Goal: Task Accomplishment & Management: Manage account settings

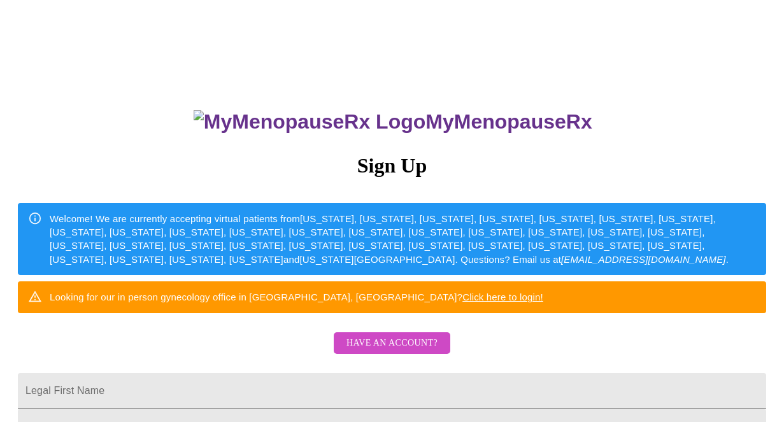
click at [402, 351] on span "Have an account?" at bounding box center [391, 344] width 91 height 16
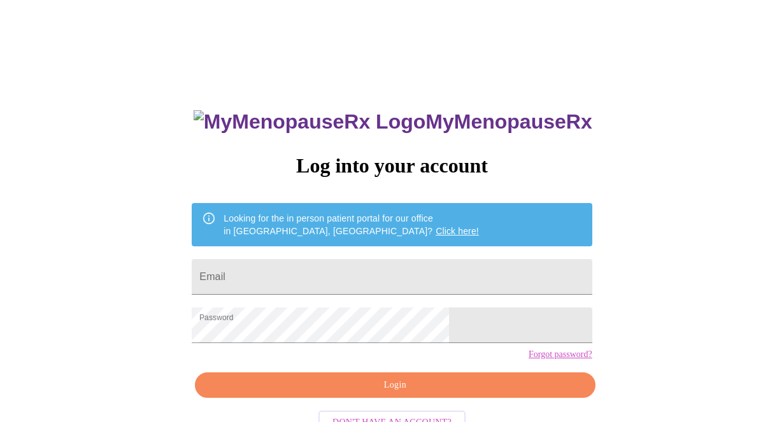
click at [413, 394] on span "Login" at bounding box center [394, 386] width 371 height 16
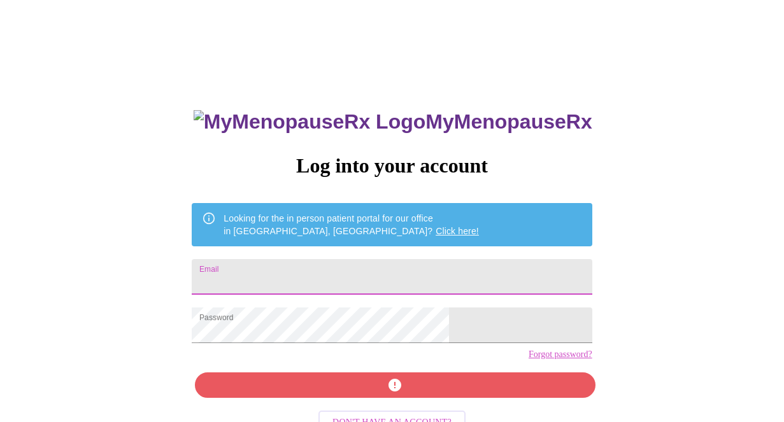
click at [391, 274] on input "Email" at bounding box center [392, 277] width 400 height 36
type input "[PERSON_NAME][EMAIL_ADDRESS][PERSON_NAME][DOMAIN_NAME]"
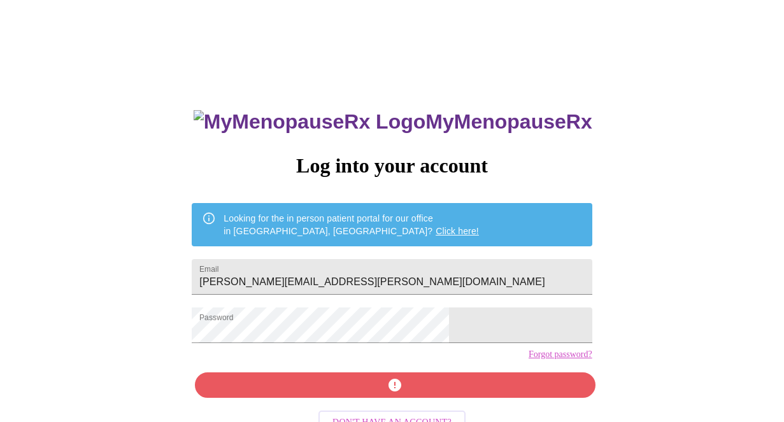
click at [364, 408] on div "MyMenopauseRx Log into your account Looking for the in person patient portal fo…" at bounding box center [391, 301] width 425 height 422
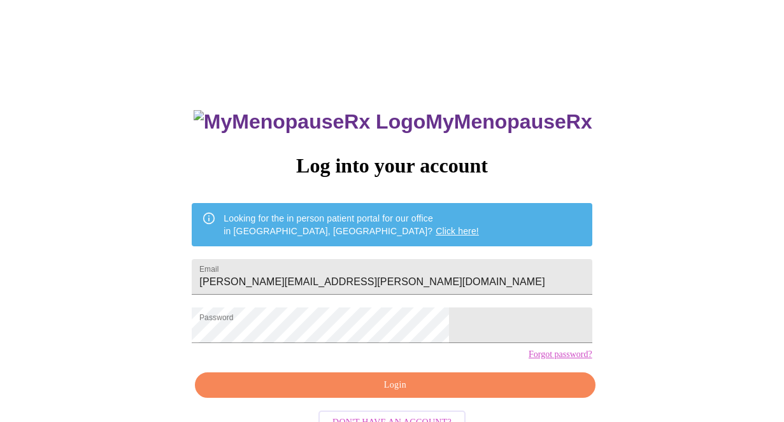
scroll to position [40, 0]
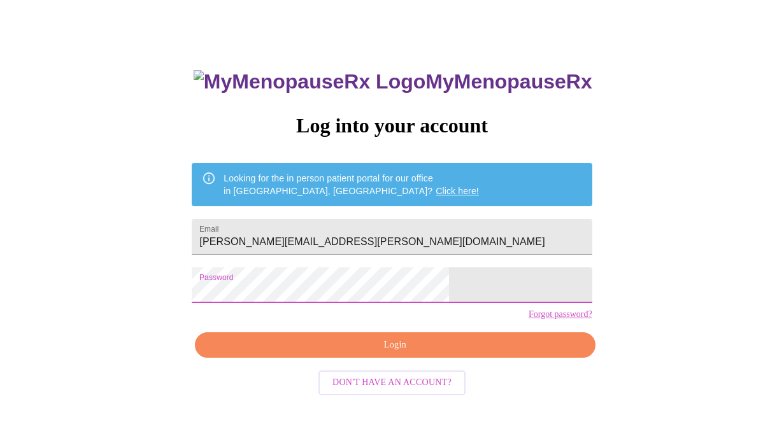
click at [466, 353] on span "Login" at bounding box center [394, 345] width 371 height 16
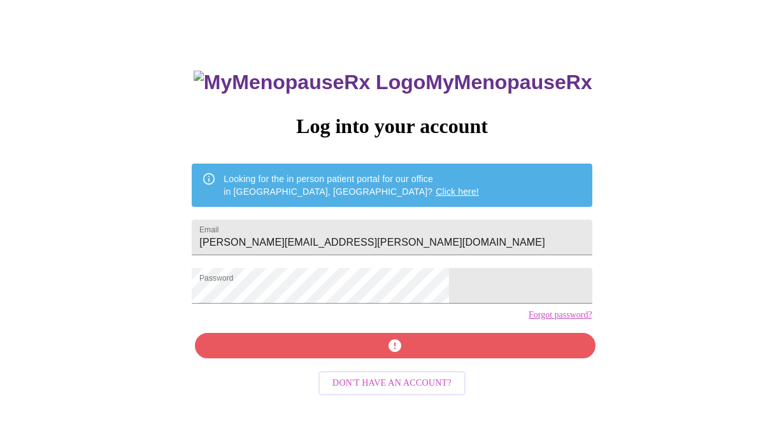
click at [466, 371] on div "MyMenopauseRx Log into your account Looking for the in person patient portal fo…" at bounding box center [391, 261] width 425 height 422
